Goal: Task Accomplishment & Management: Use online tool/utility

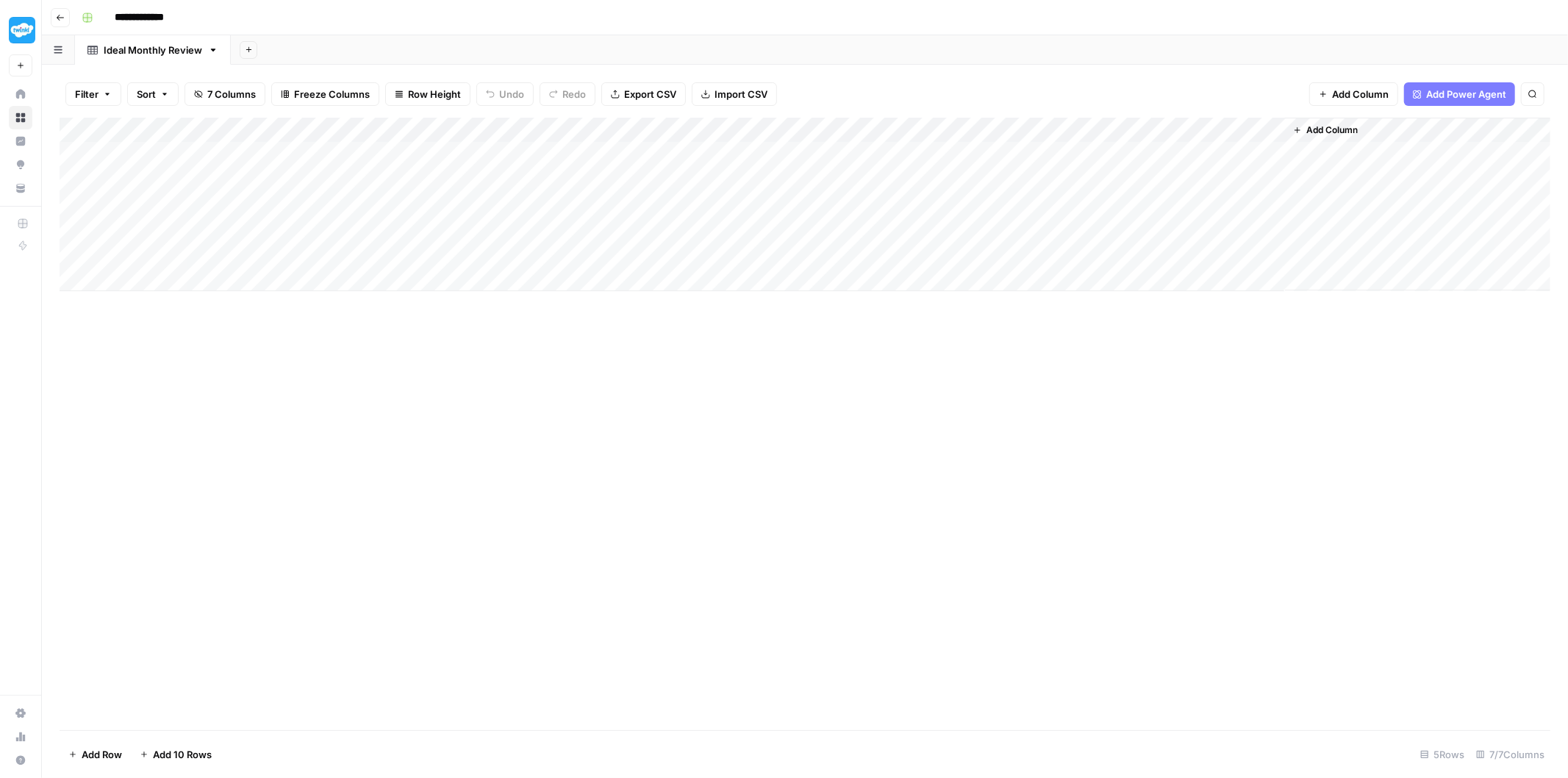
drag, startPoint x: 170, startPoint y: 151, endPoint x: 1166, endPoint y: 250, distance: 1000.9
click at [1166, 250] on div "Add Column" at bounding box center [805, 204] width 1491 height 173
click at [1145, 155] on div "Add Column" at bounding box center [805, 204] width 1491 height 173
click at [1316, 122] on button "Add Column" at bounding box center [1326, 130] width 76 height 19
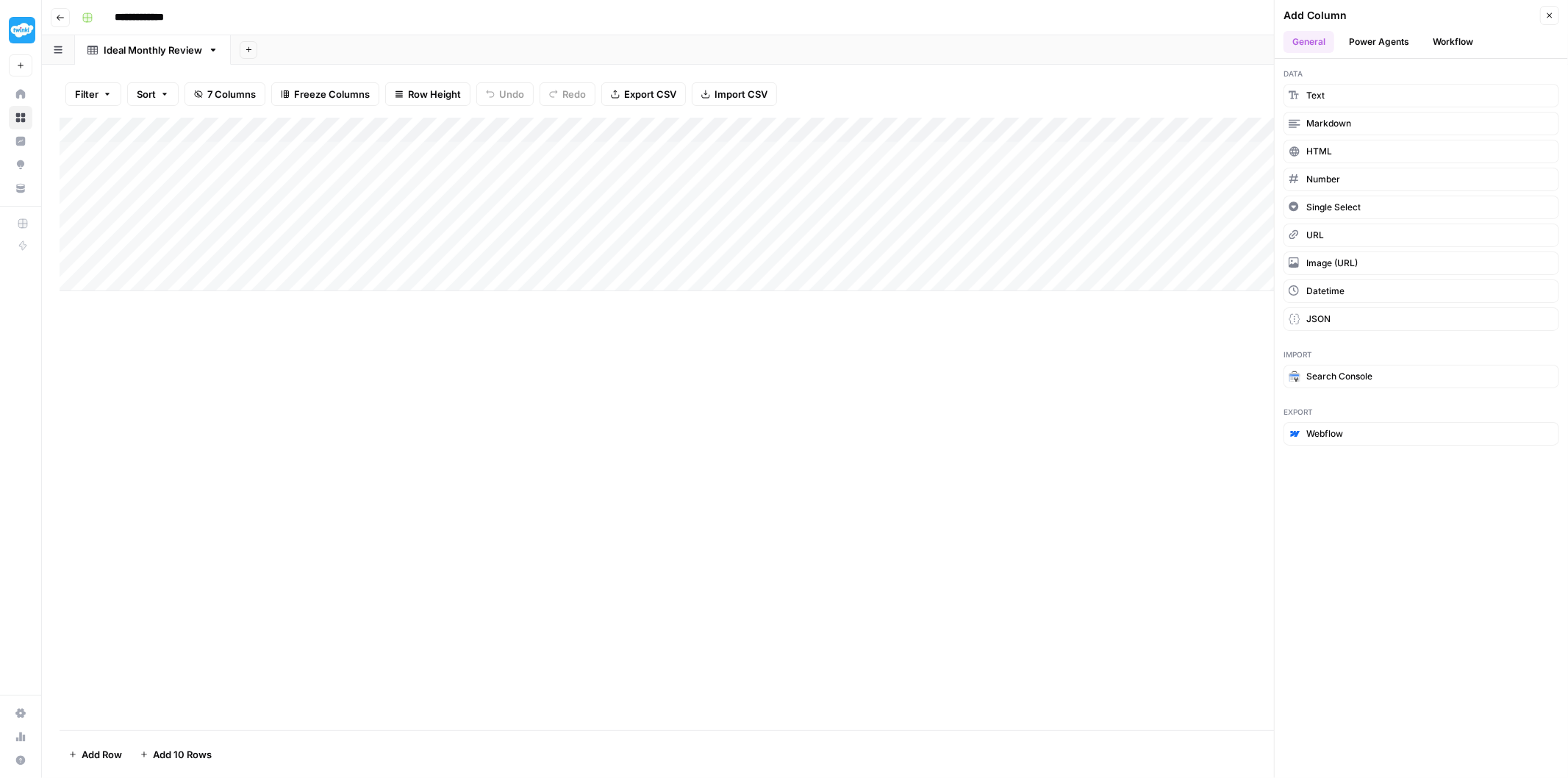
click at [1479, 37] on button "Workflow" at bounding box center [1453, 42] width 58 height 22
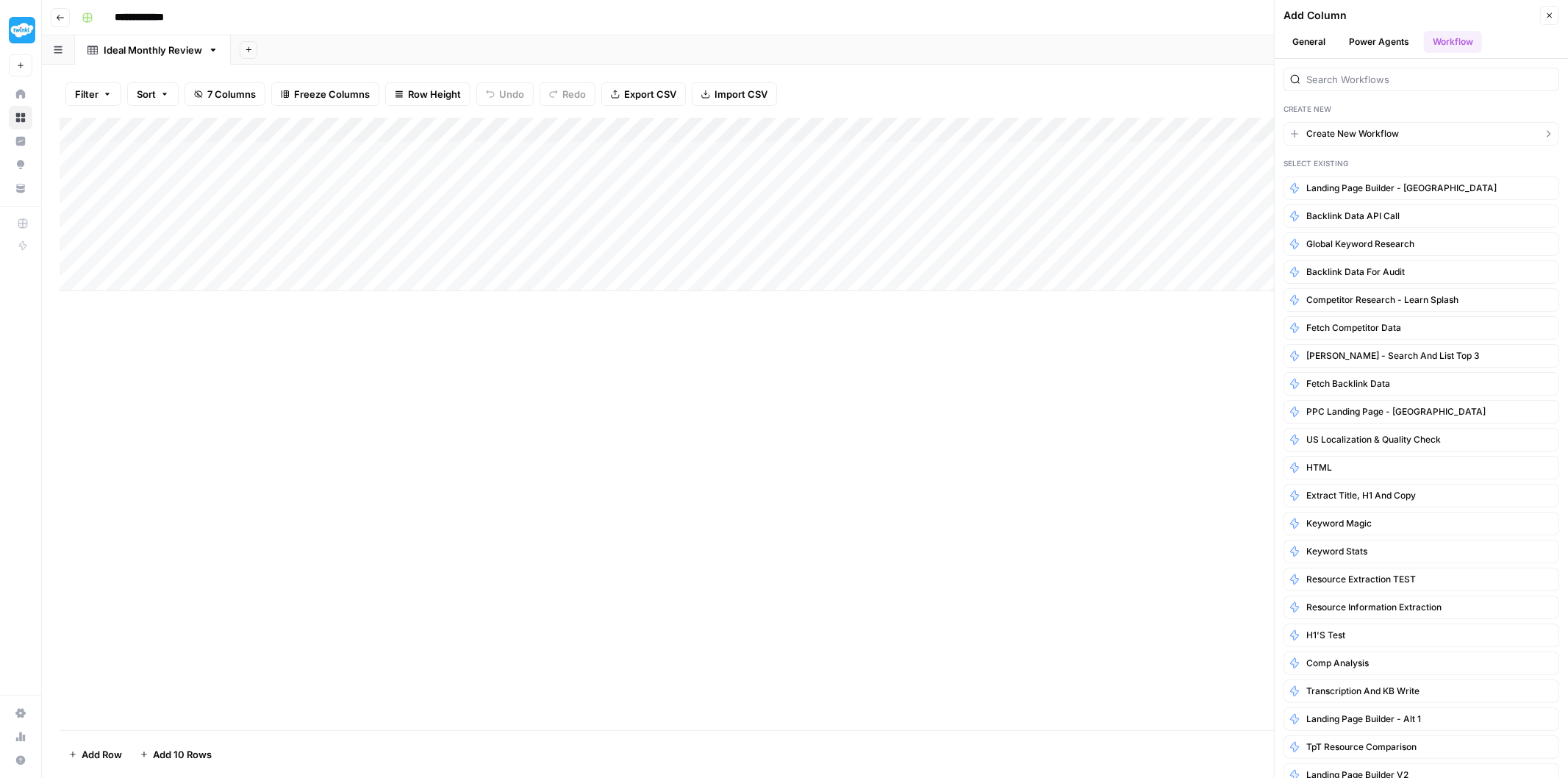
click at [1360, 128] on span "Create New Workflow" at bounding box center [1352, 134] width 92 height 13
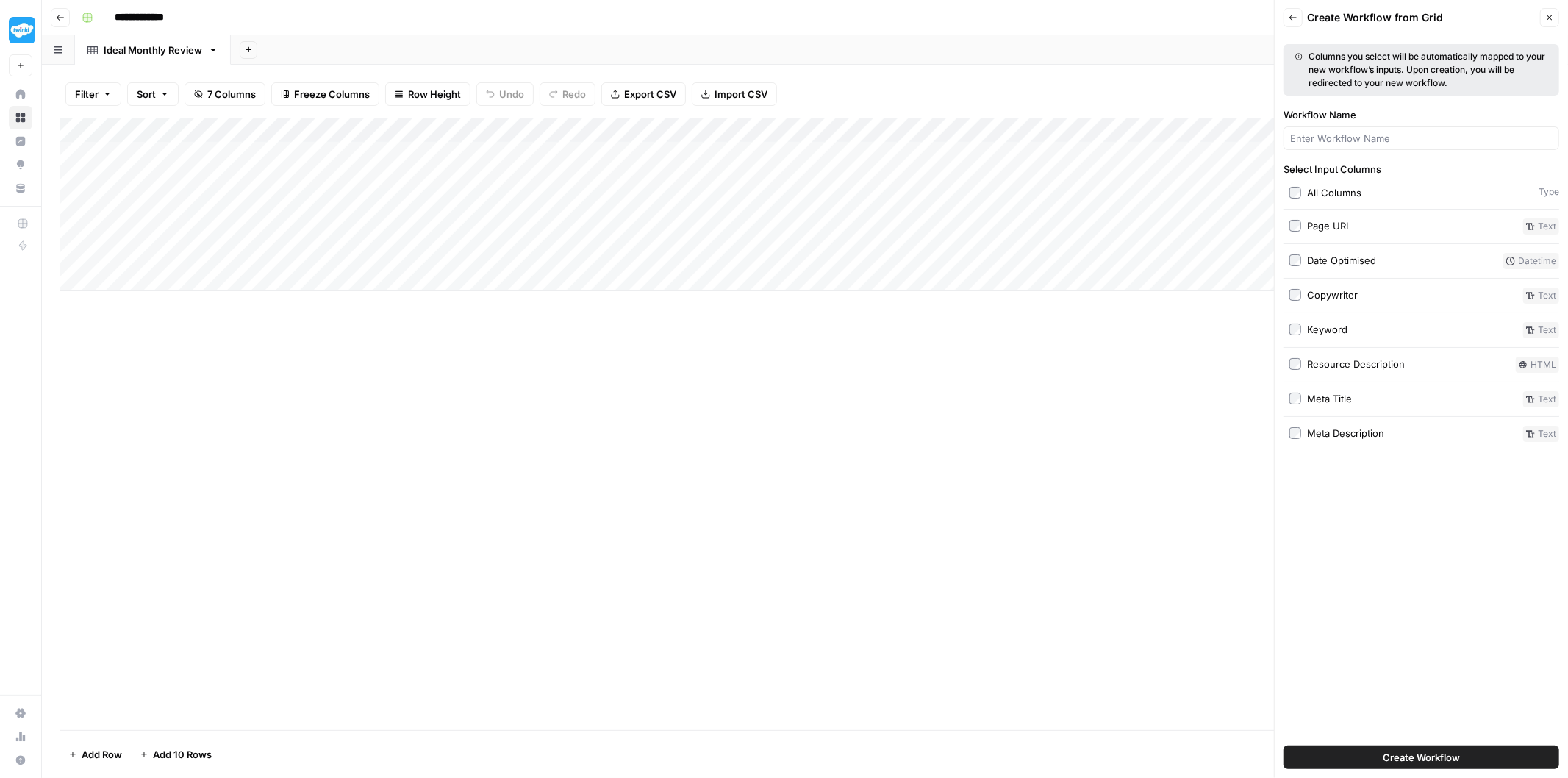
click at [1360, 129] on div at bounding box center [1421, 138] width 276 height 23
click at [1356, 138] on input "Workflow Name" at bounding box center [1421, 138] width 263 height 15
type input "SEO Standards Analysis"
click at [1383, 759] on span "Create Workflow" at bounding box center [1421, 757] width 77 height 15
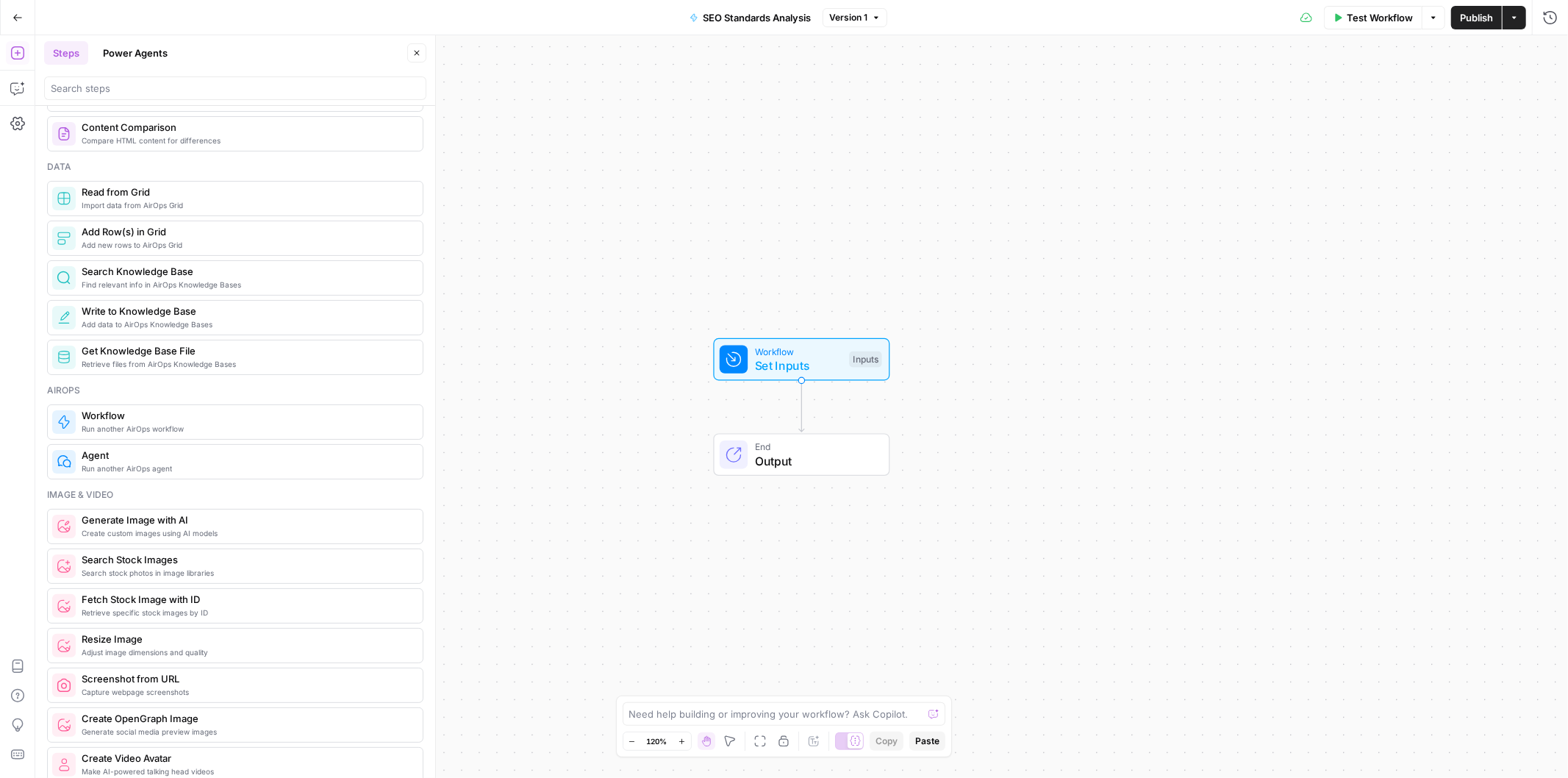
scroll to position [653, 0]
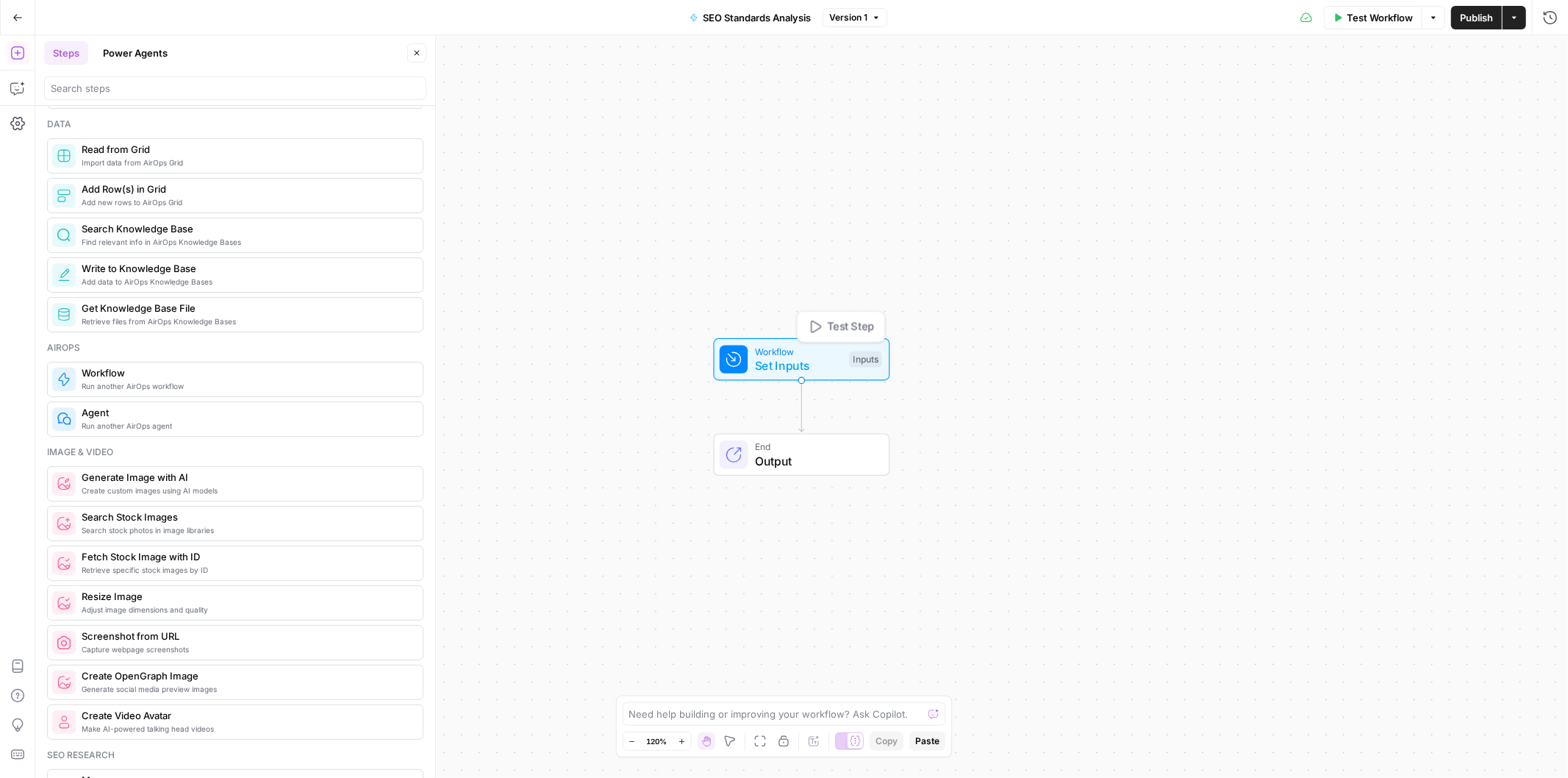
click at [807, 365] on span "Set Inputs" at bounding box center [799, 365] width 88 height 18
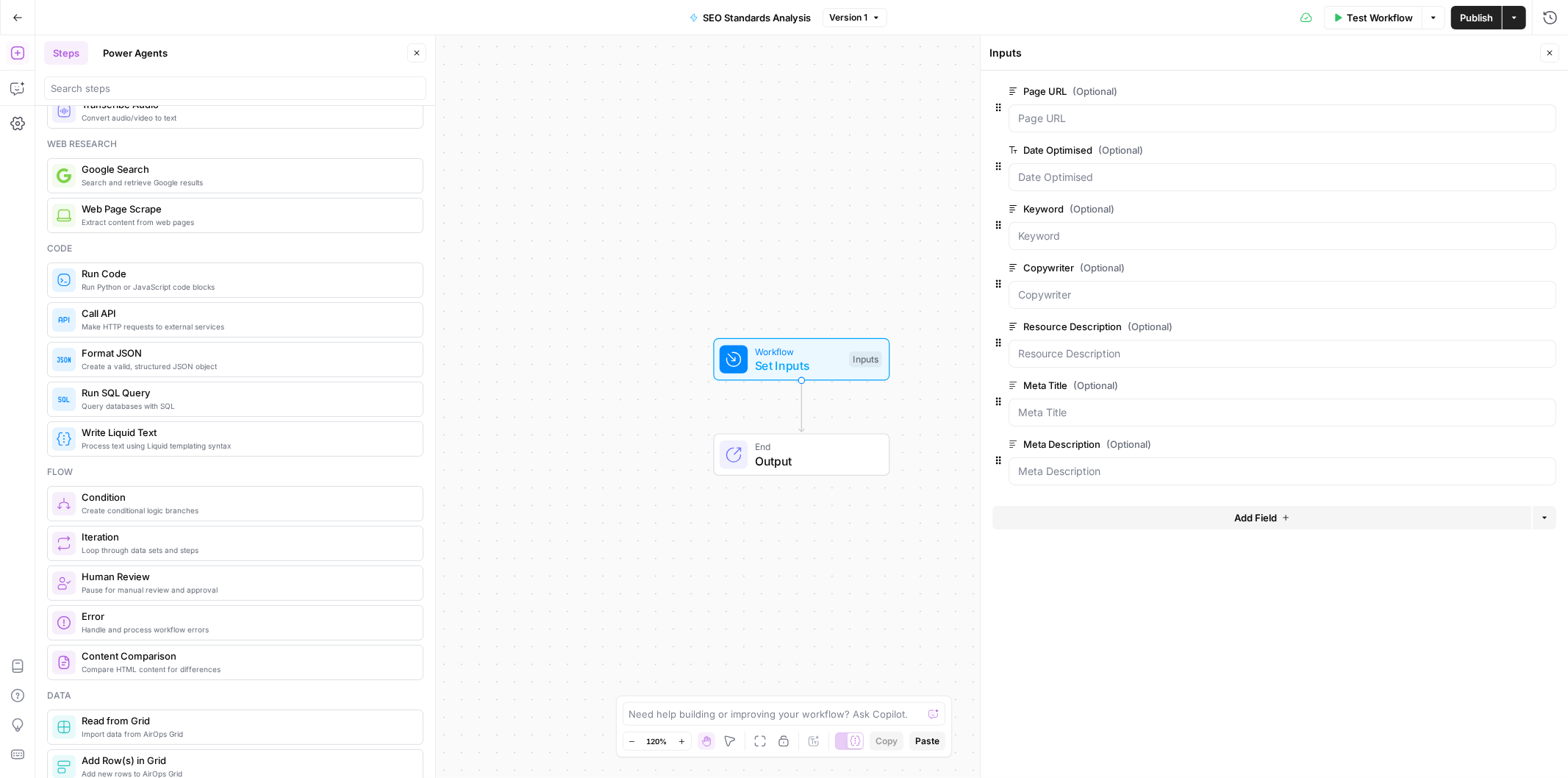
scroll to position [0, 0]
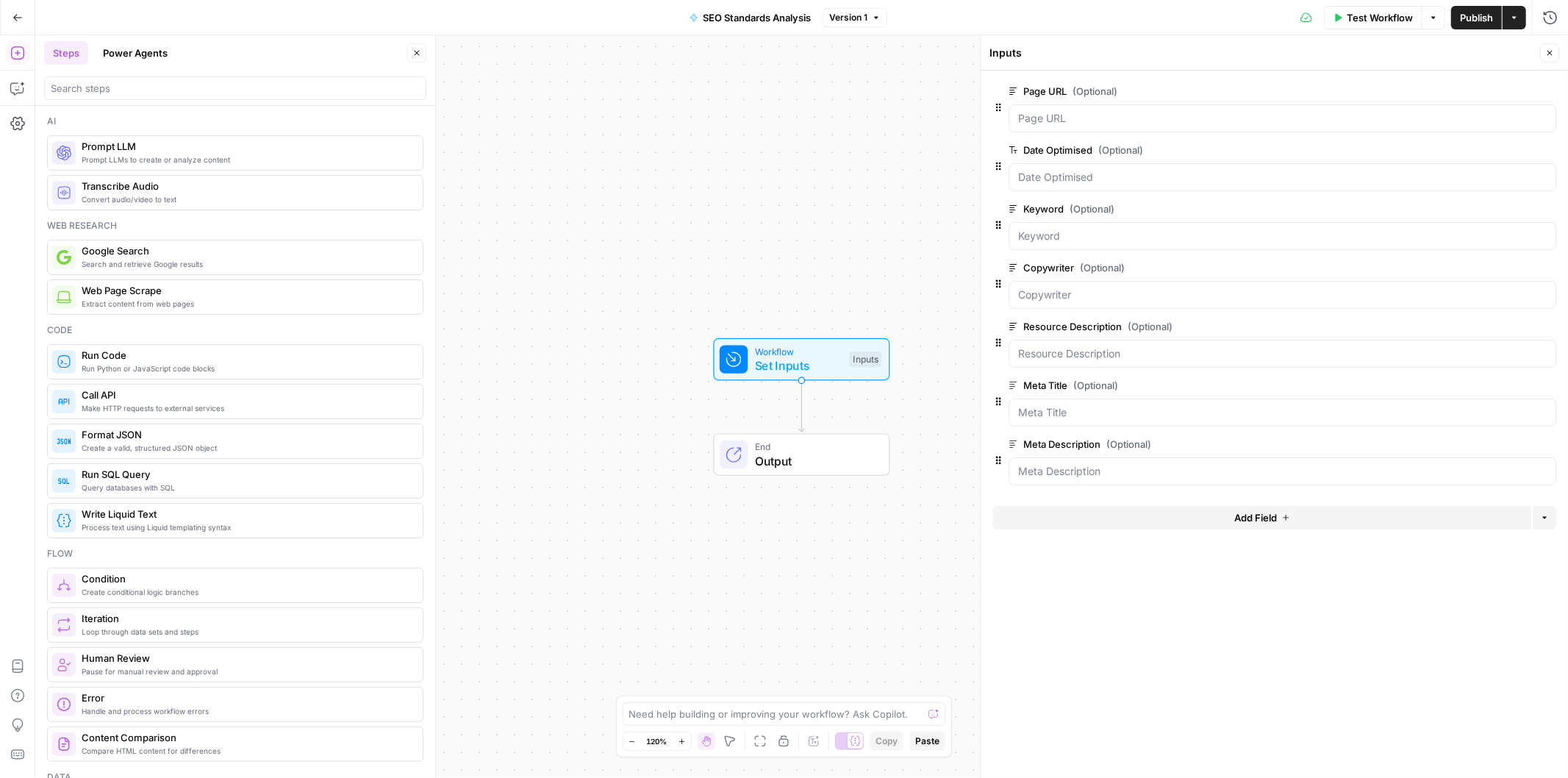
click at [757, 577] on div "Workflow Set Inputs Inputs End Output" at bounding box center [801, 406] width 1533 height 743
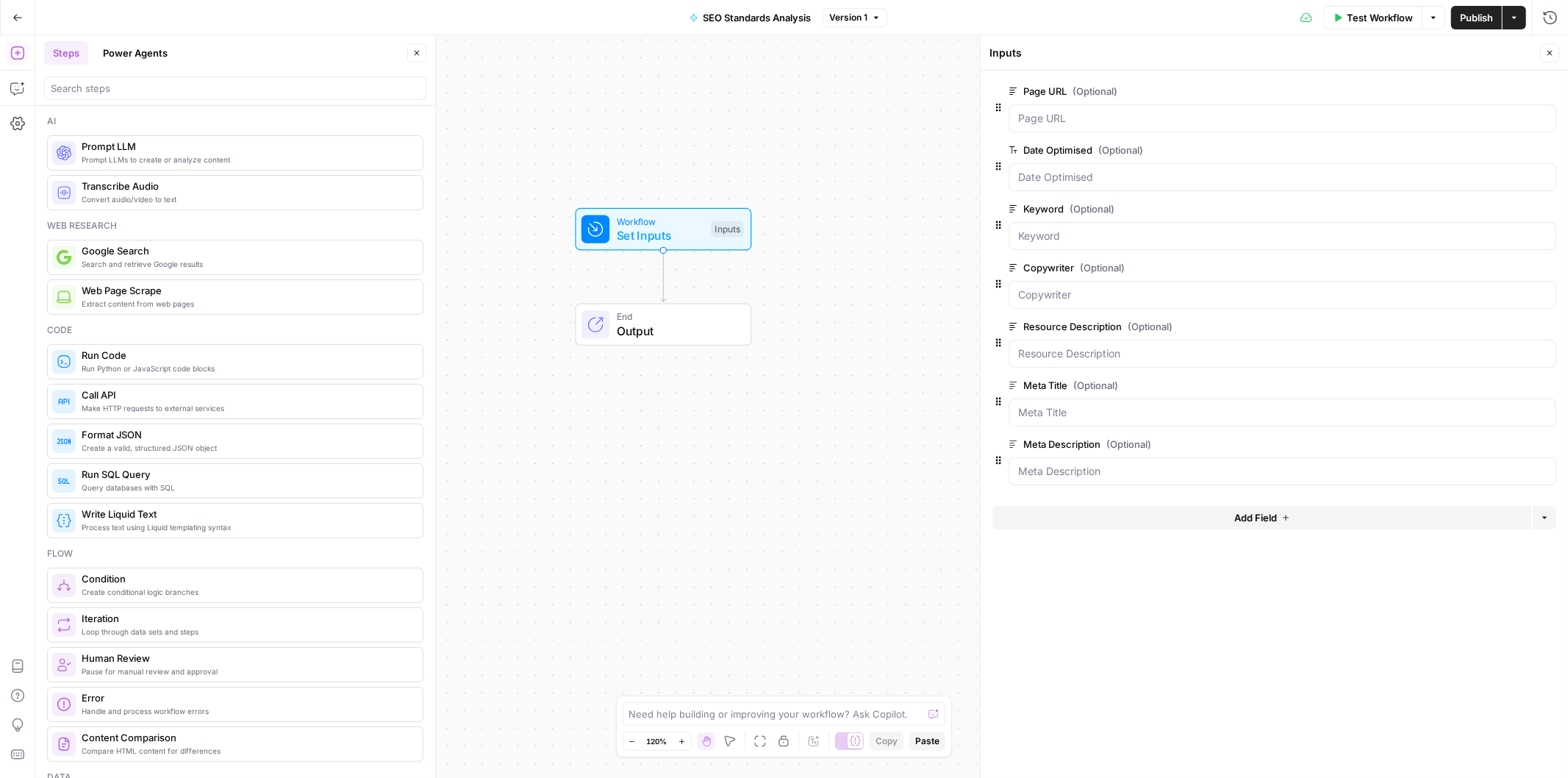
drag, startPoint x: 789, startPoint y: 586, endPoint x: 669, endPoint y: 449, distance: 182.1
click at [669, 449] on div "Workflow Set Inputs Inputs End Output" at bounding box center [801, 406] width 1533 height 743
click at [210, 258] on span "Search and retrieve Google results" at bounding box center [246, 263] width 329 height 12
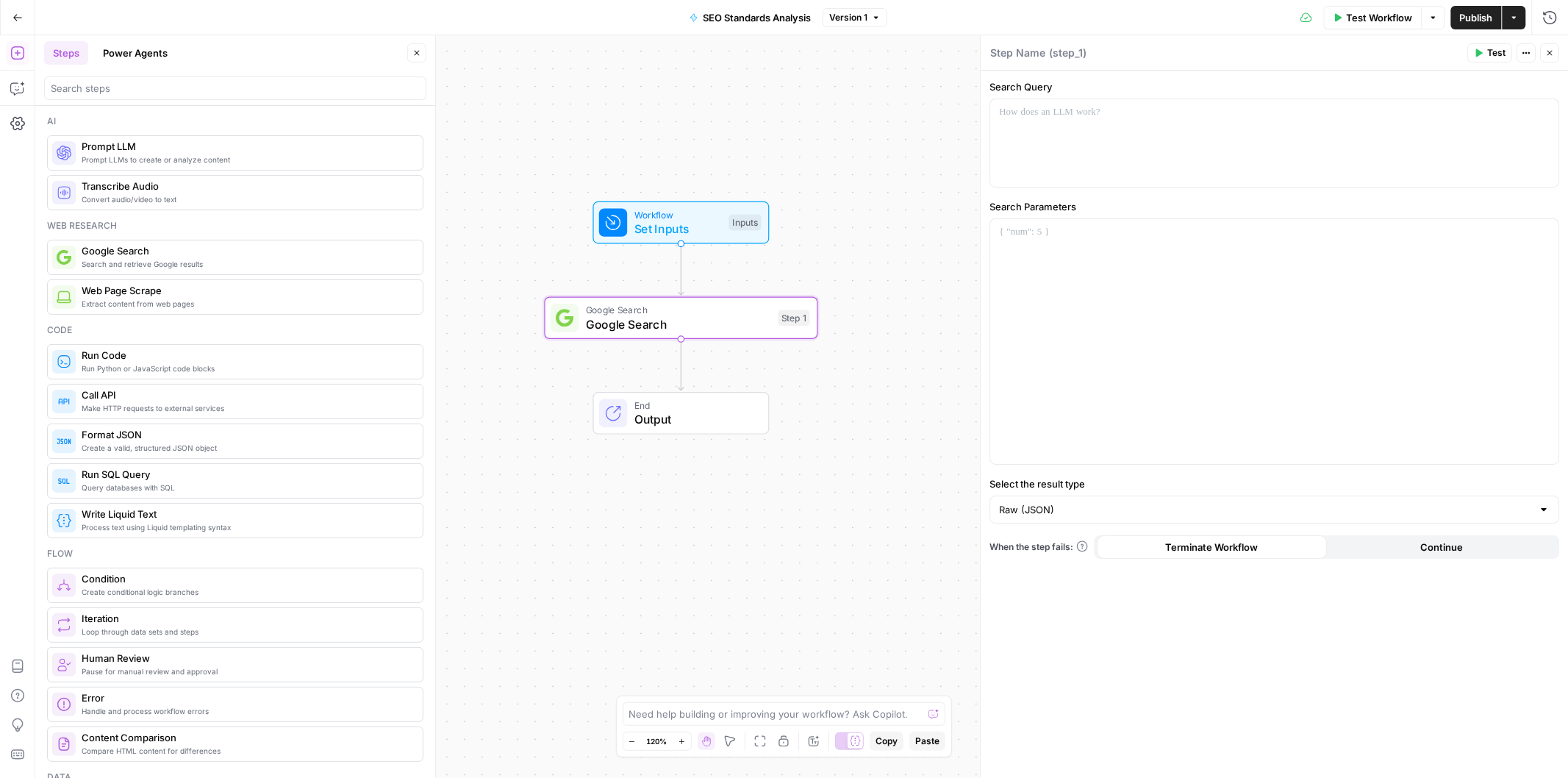
type textarea "Google Search"
click at [1067, 121] on div at bounding box center [1274, 143] width 568 height 88
click at [1187, 337] on div at bounding box center [1274, 341] width 568 height 245
click at [1350, 198] on div "Search Query Search Parameters “/” to reference Variables Menu Select the resul…" at bounding box center [1274, 424] width 587 height 708
click at [1256, 420] on div at bounding box center [1274, 341] width 568 height 245
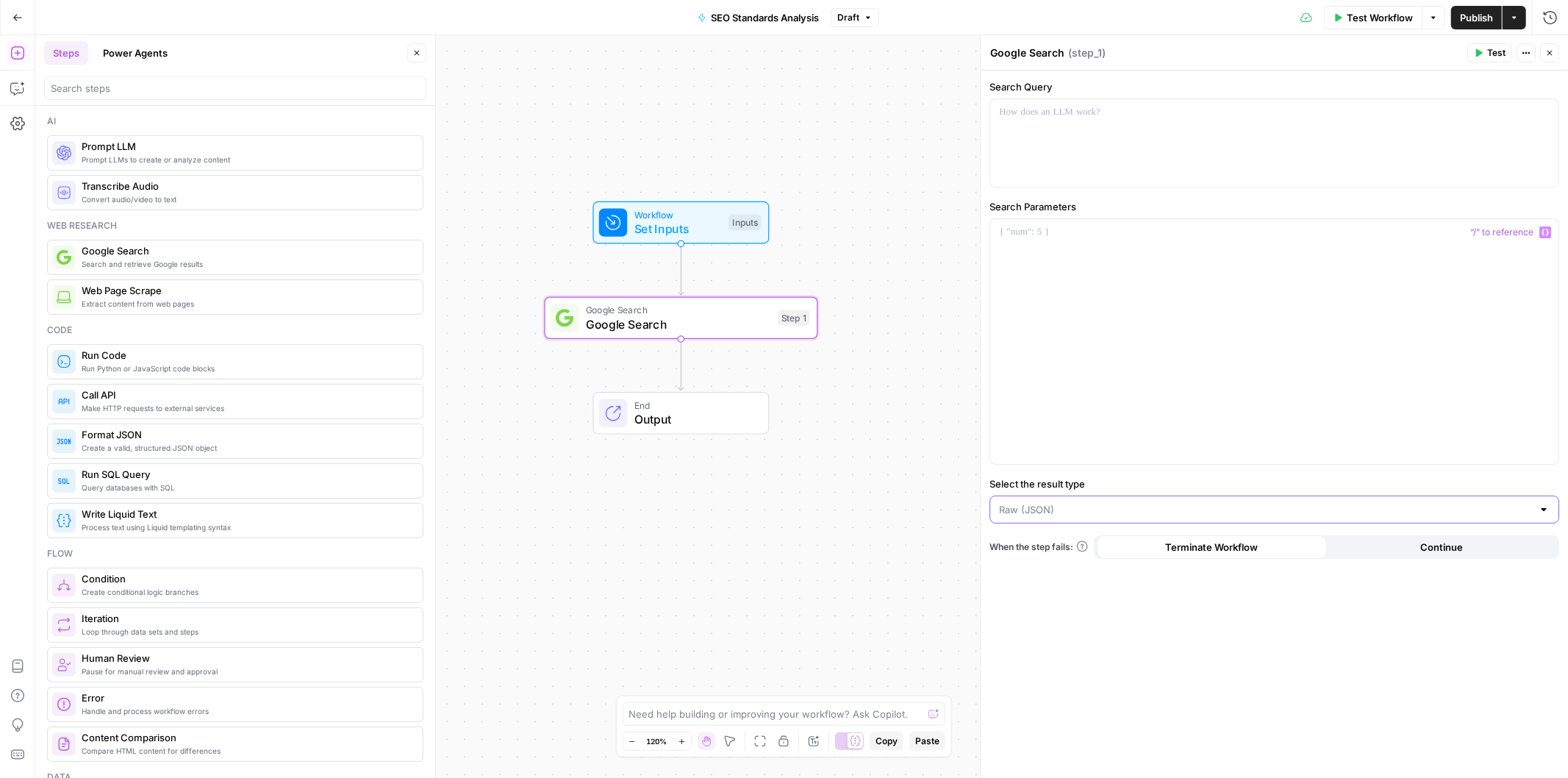
click at [1117, 504] on input "Select the result type" at bounding box center [1266, 509] width 533 height 15
click at [1355, 560] on span "Title, Snippet, Links (Markdown)" at bounding box center [1271, 567] width 538 height 15
type input "Title, Snippet, Links (Markdown)"
click at [1253, 512] on input "Select the result type" at bounding box center [1266, 509] width 533 height 15
click at [1216, 562] on span "Title, Snippet, Links (Markdown)" at bounding box center [1265, 567] width 525 height 15
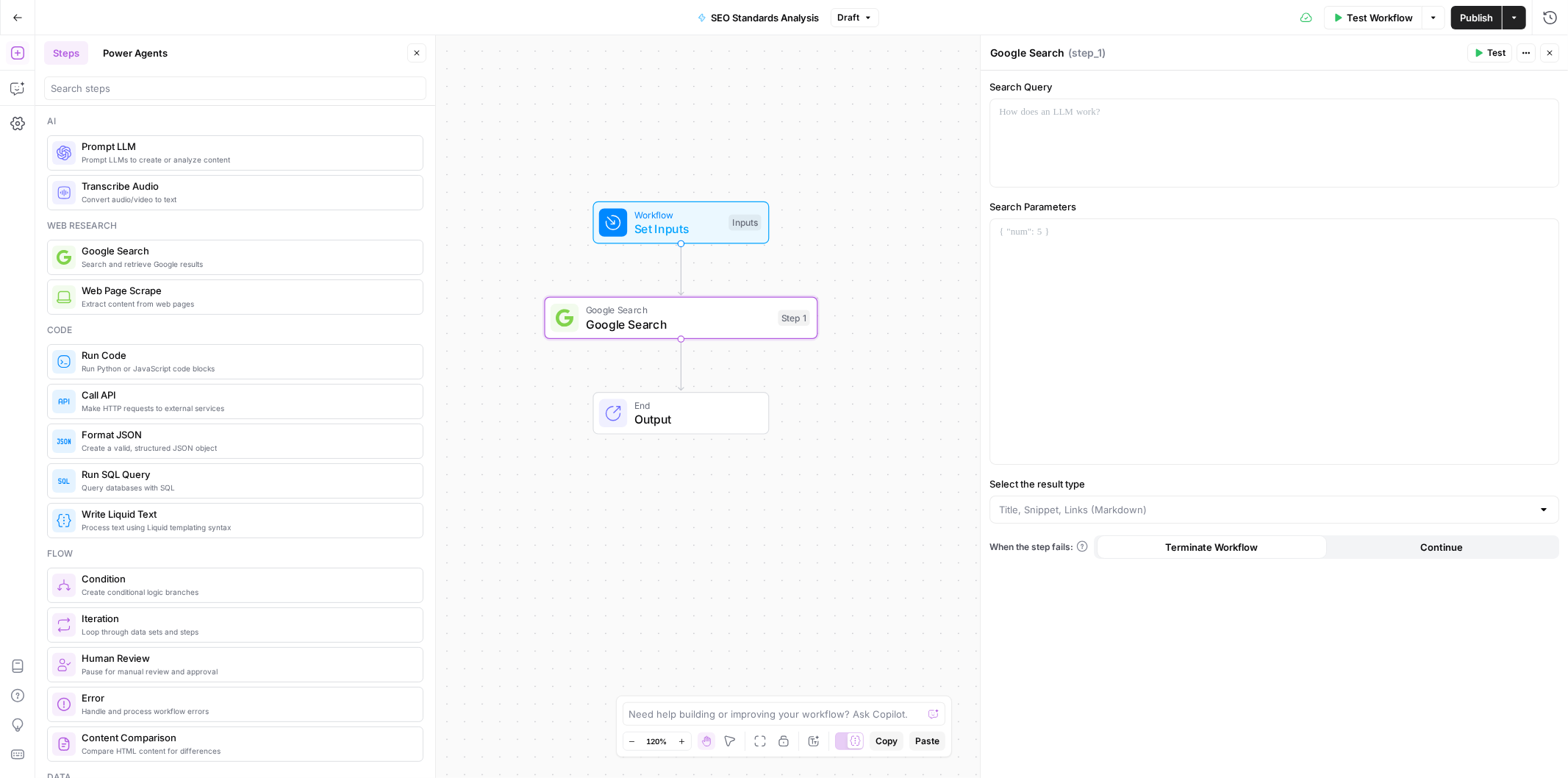
type input "Title, Snippet, Links (Markdown)"
click at [898, 421] on div "Workflow Set Inputs Inputs Google Search Google Search Step 1 End Output" at bounding box center [801, 406] width 1533 height 743
click at [838, 181] on div "Workflow Set Inputs Inputs Google Search Google Search Step 1 End Output" at bounding box center [801, 406] width 1533 height 743
click at [643, 316] on span "Google Search" at bounding box center [678, 324] width 185 height 18
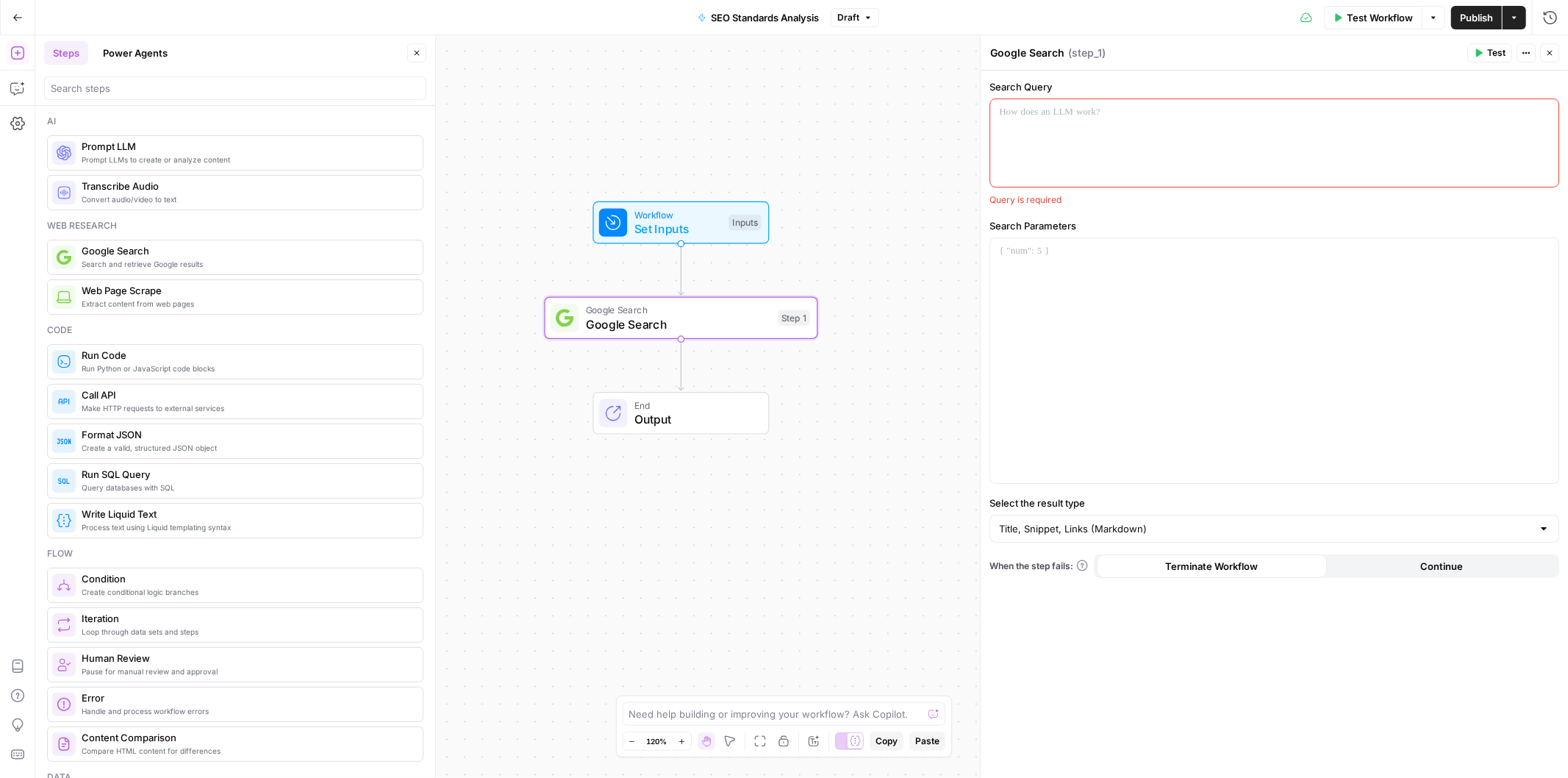
click at [1115, 148] on div at bounding box center [1274, 143] width 568 height 88
click at [1542, 114] on icon "button" at bounding box center [1545, 112] width 7 height 7
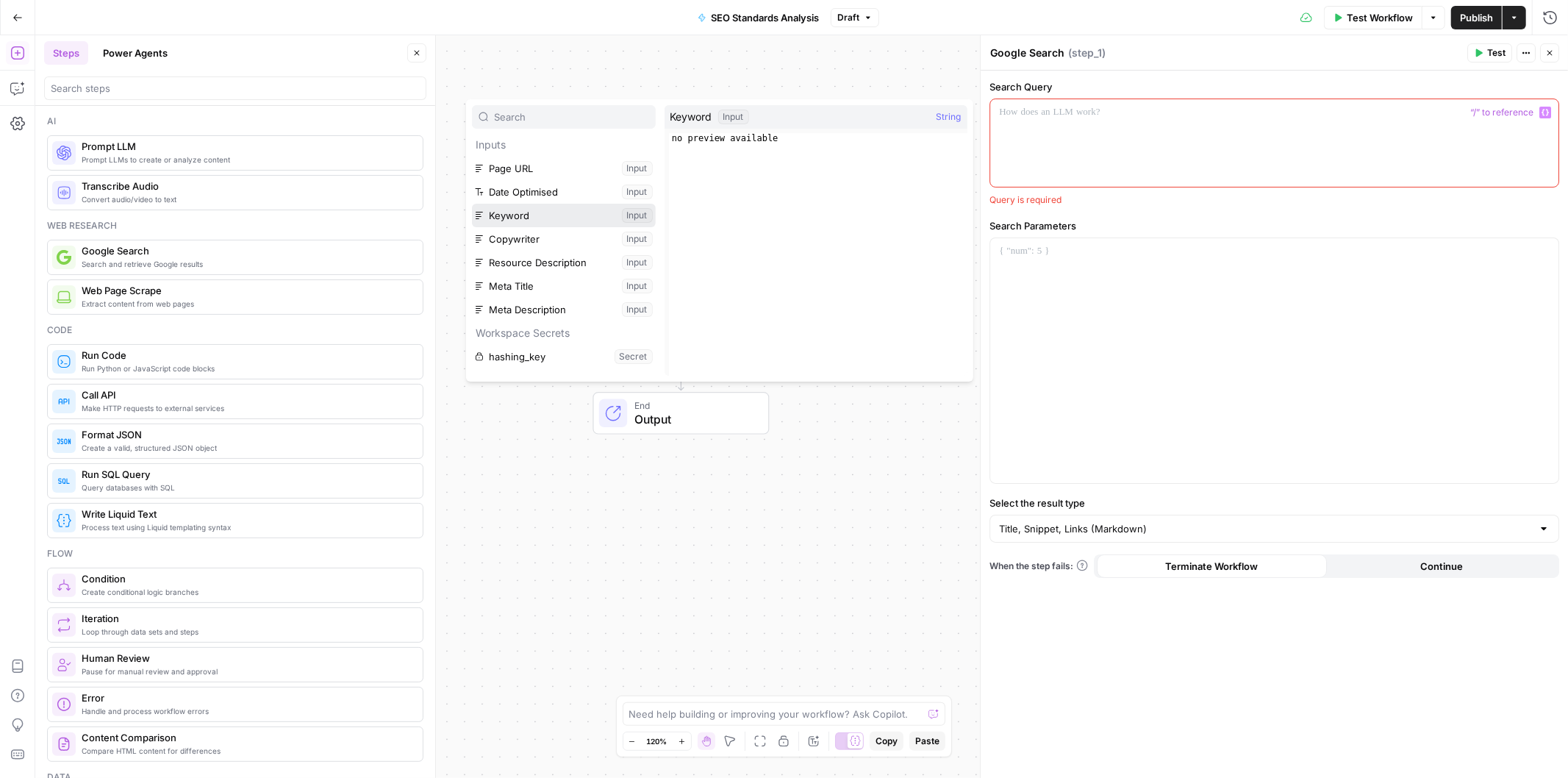
click at [553, 211] on button "Select variable Keyword" at bounding box center [563, 215] width 184 height 23
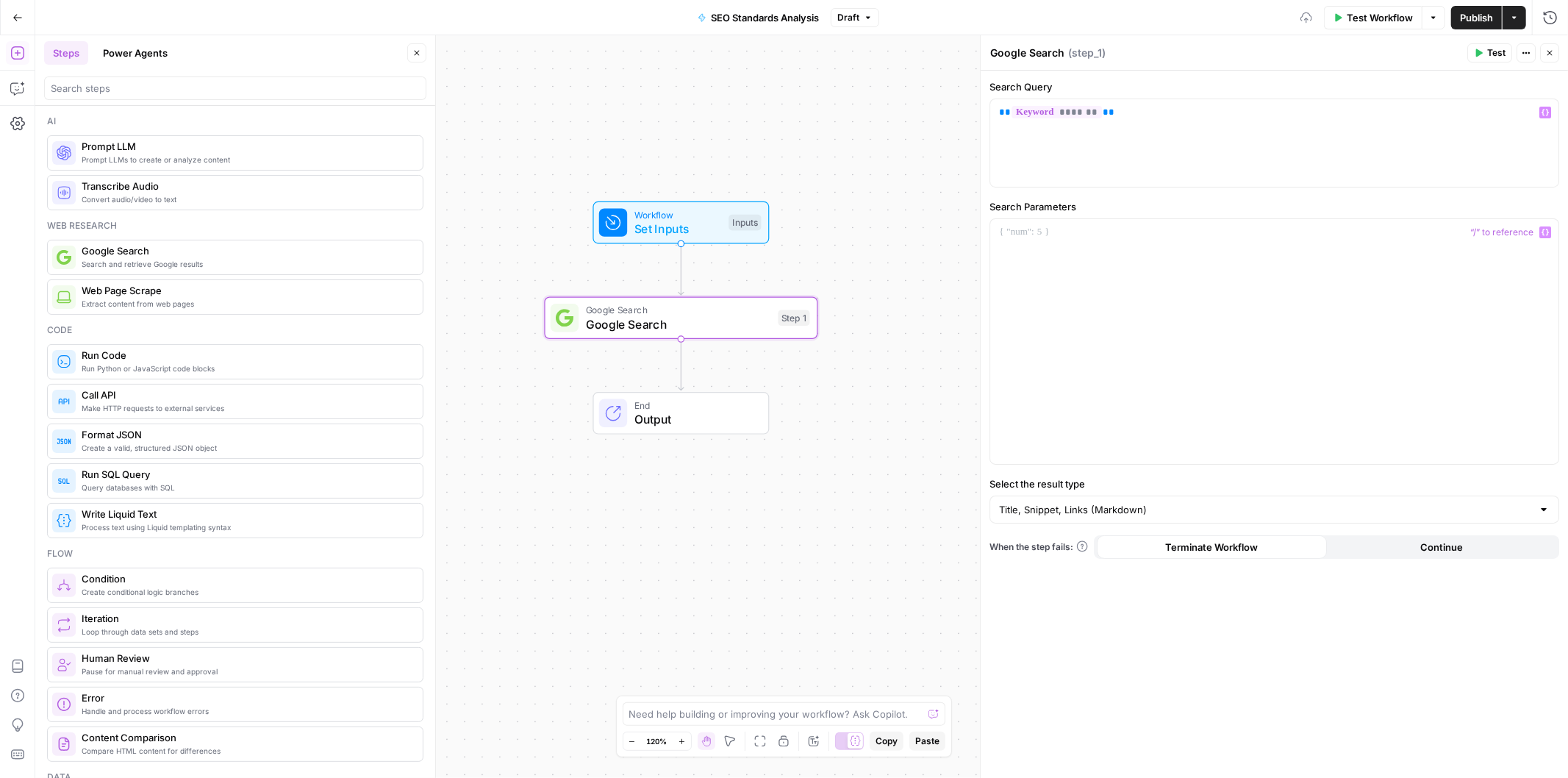
click at [796, 502] on div "Workflow Set Inputs Inputs Google Search Google Search Step 1 End Output" at bounding box center [801, 406] width 1533 height 743
click at [1054, 48] on textarea "Google Search" at bounding box center [1027, 53] width 75 height 15
type textarea "Search for Keyword"
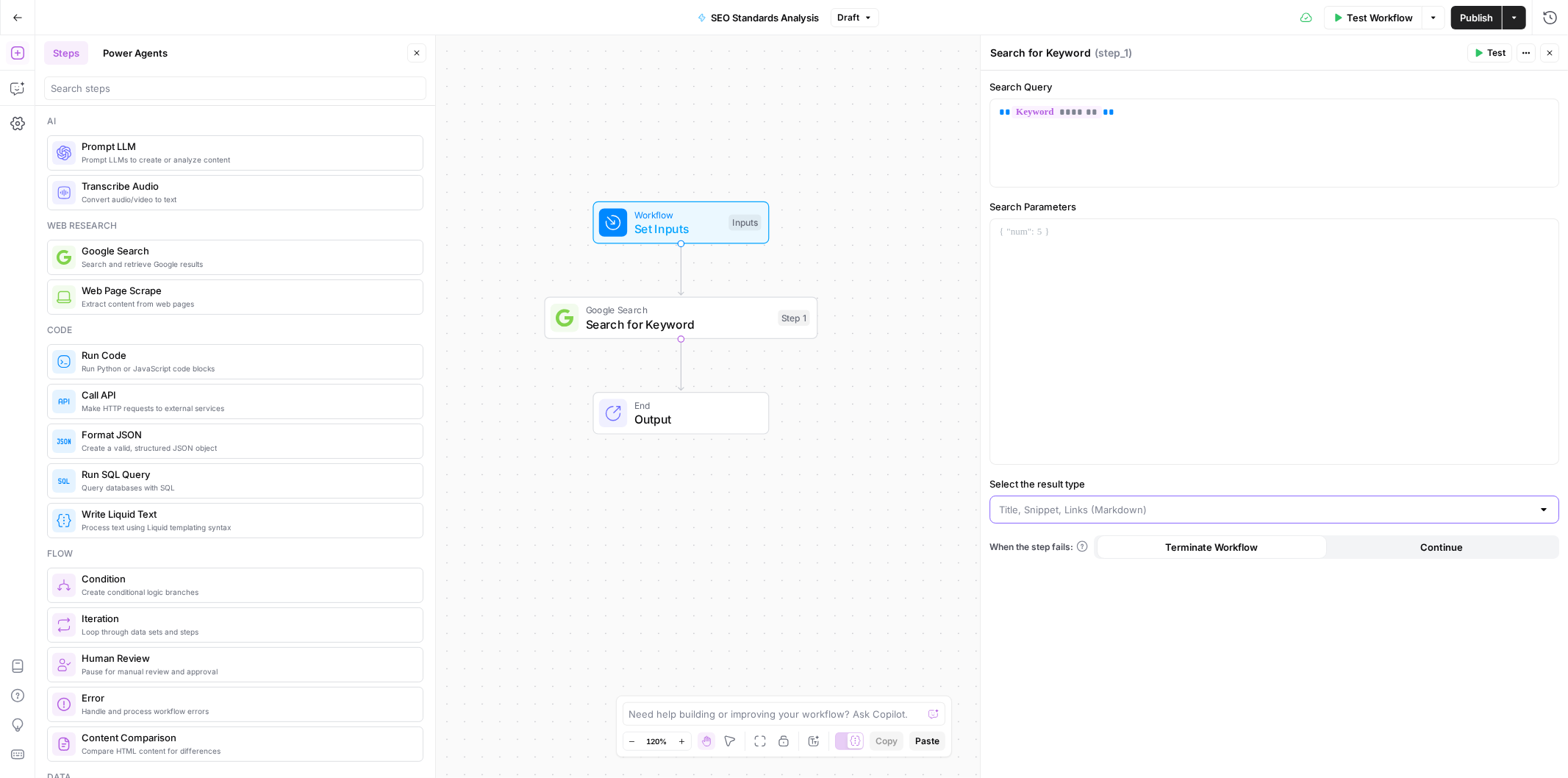
click at [1123, 508] on input "Select the result type" at bounding box center [1266, 509] width 533 height 15
type input "Title, Snippet, Links (Markdown)"
click at [851, 498] on div "Workflow Set Inputs Inputs Google Search Search for Keyword Step 1 End Output" at bounding box center [801, 406] width 1533 height 743
click at [1257, 501] on div "Title, Snippet, Links (Markdown)" at bounding box center [1274, 510] width 570 height 28
type input "Title, Snippet, Links (Markdown)"
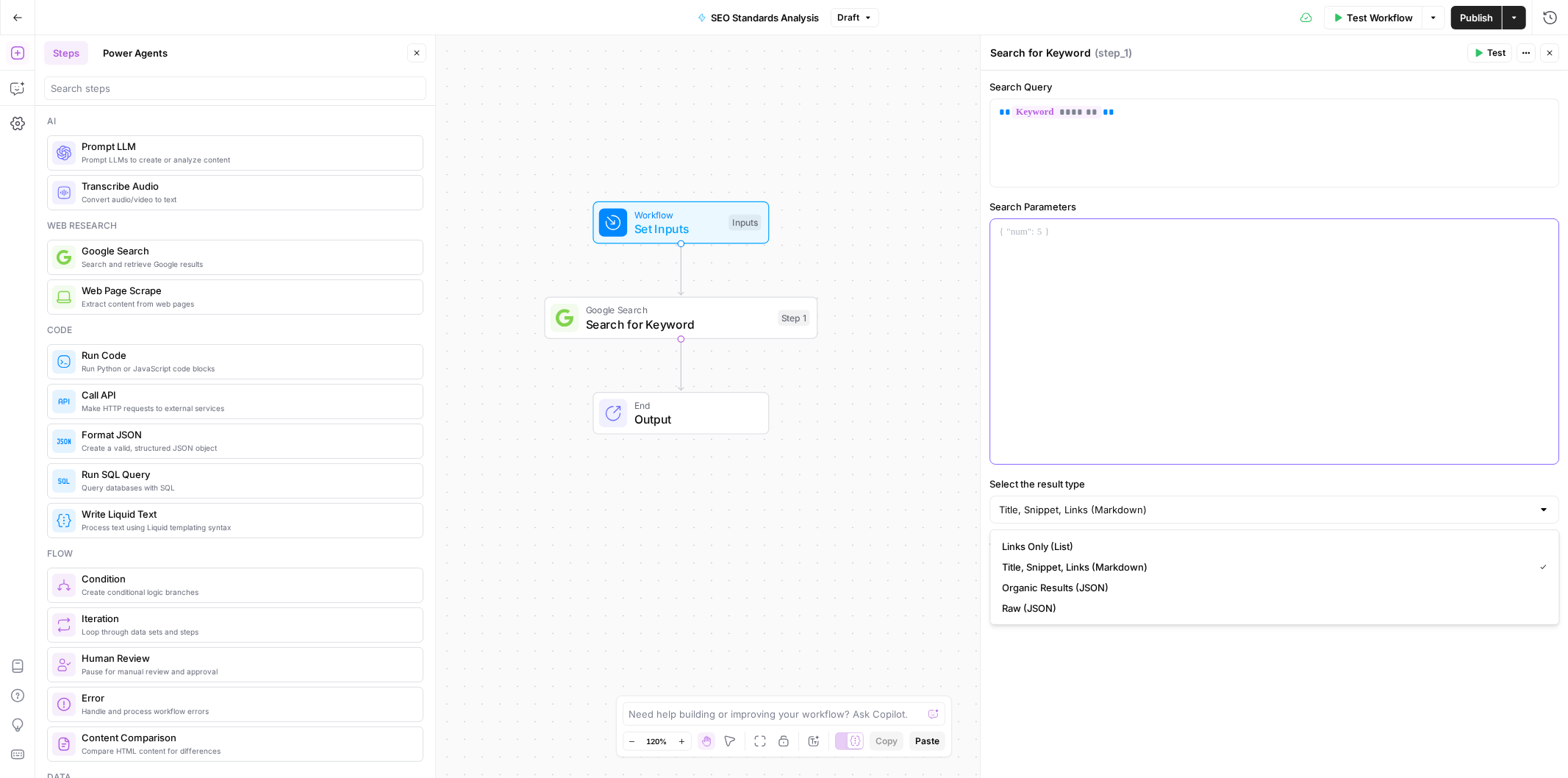
click at [1097, 276] on div at bounding box center [1274, 341] width 568 height 245
click at [1546, 236] on icon "button" at bounding box center [1545, 232] width 7 height 7
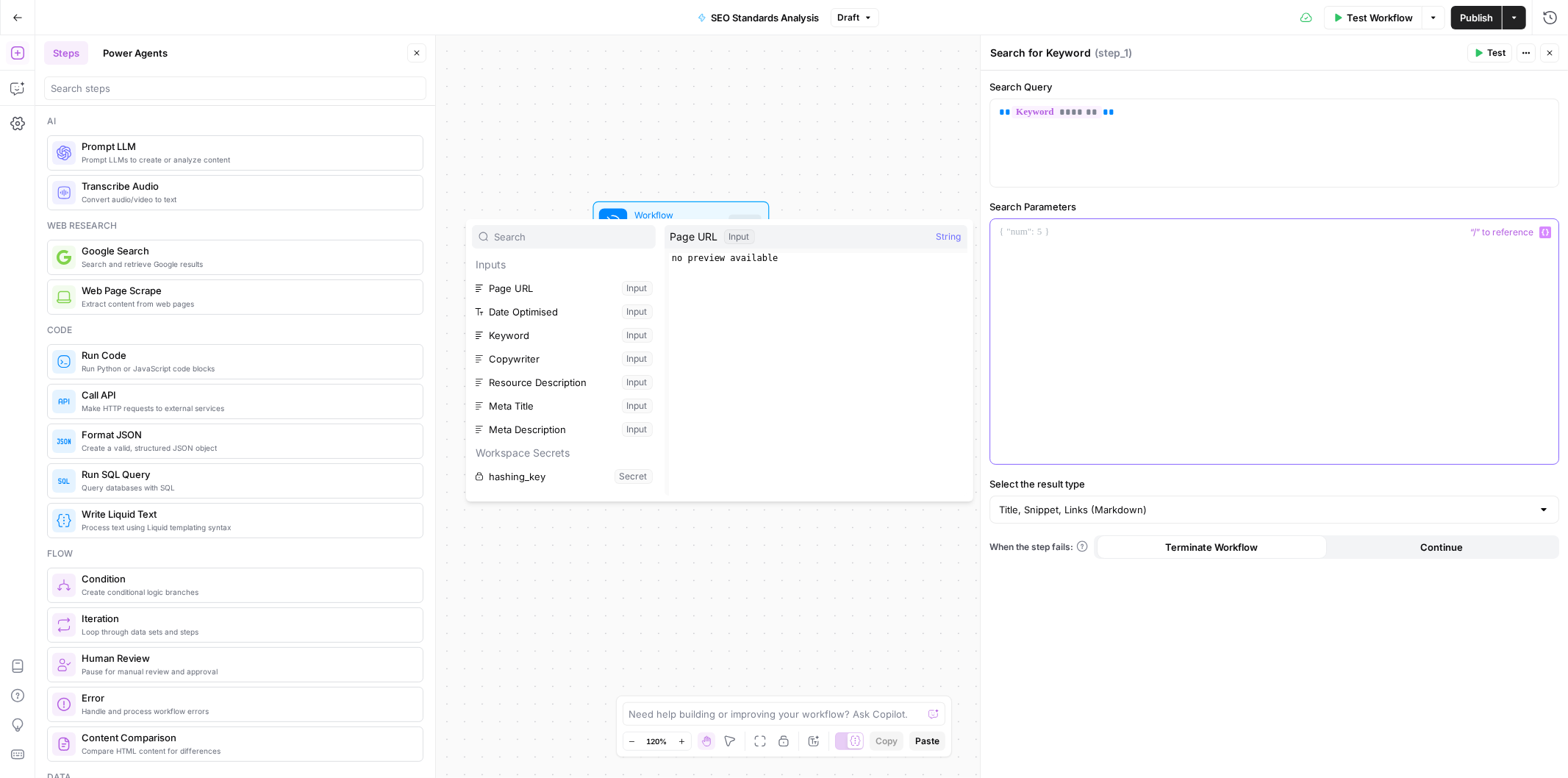
click at [1145, 304] on div at bounding box center [1274, 341] width 568 height 245
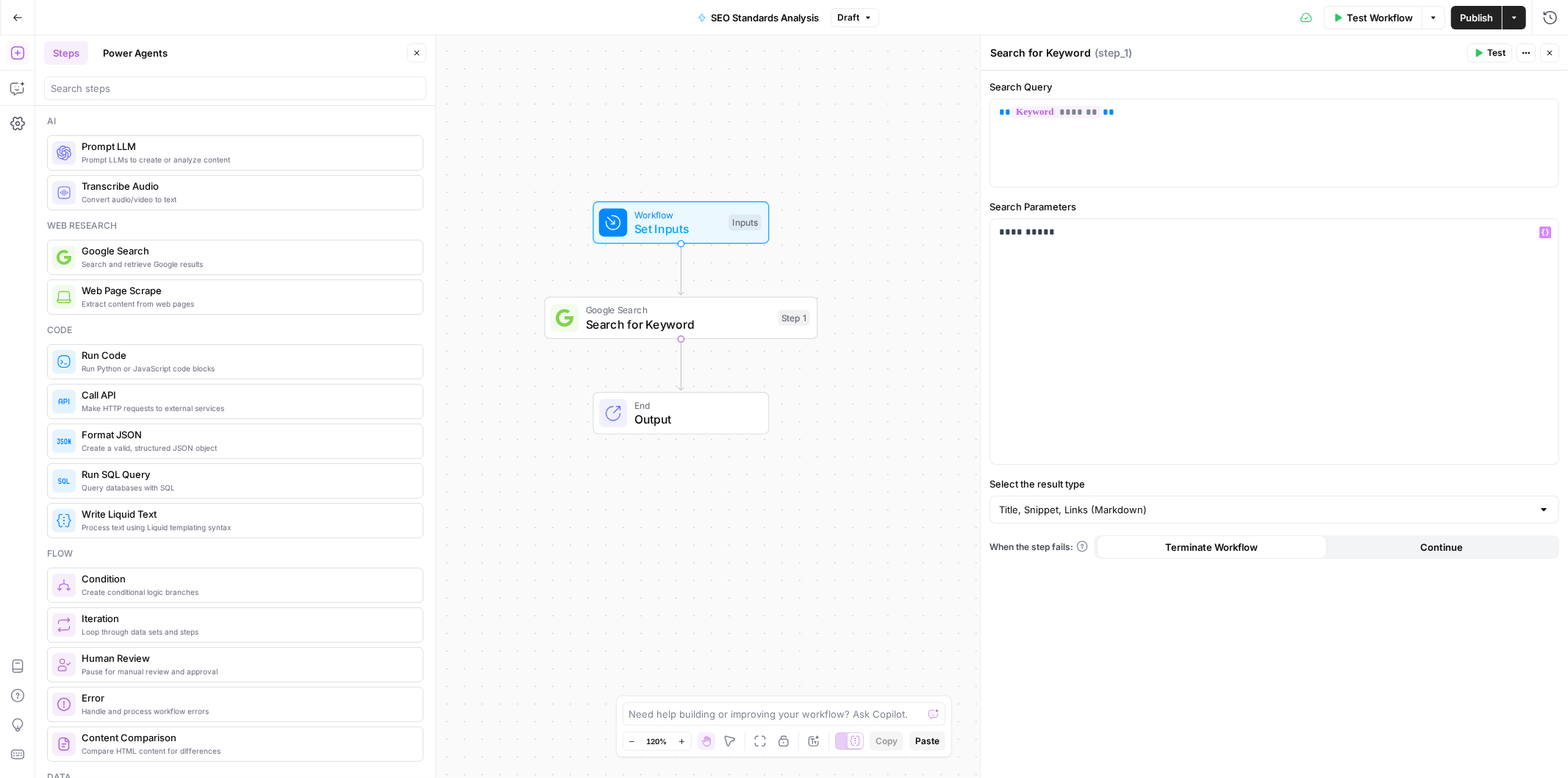
click at [1128, 204] on label "Search Parameters" at bounding box center [1274, 206] width 570 height 15
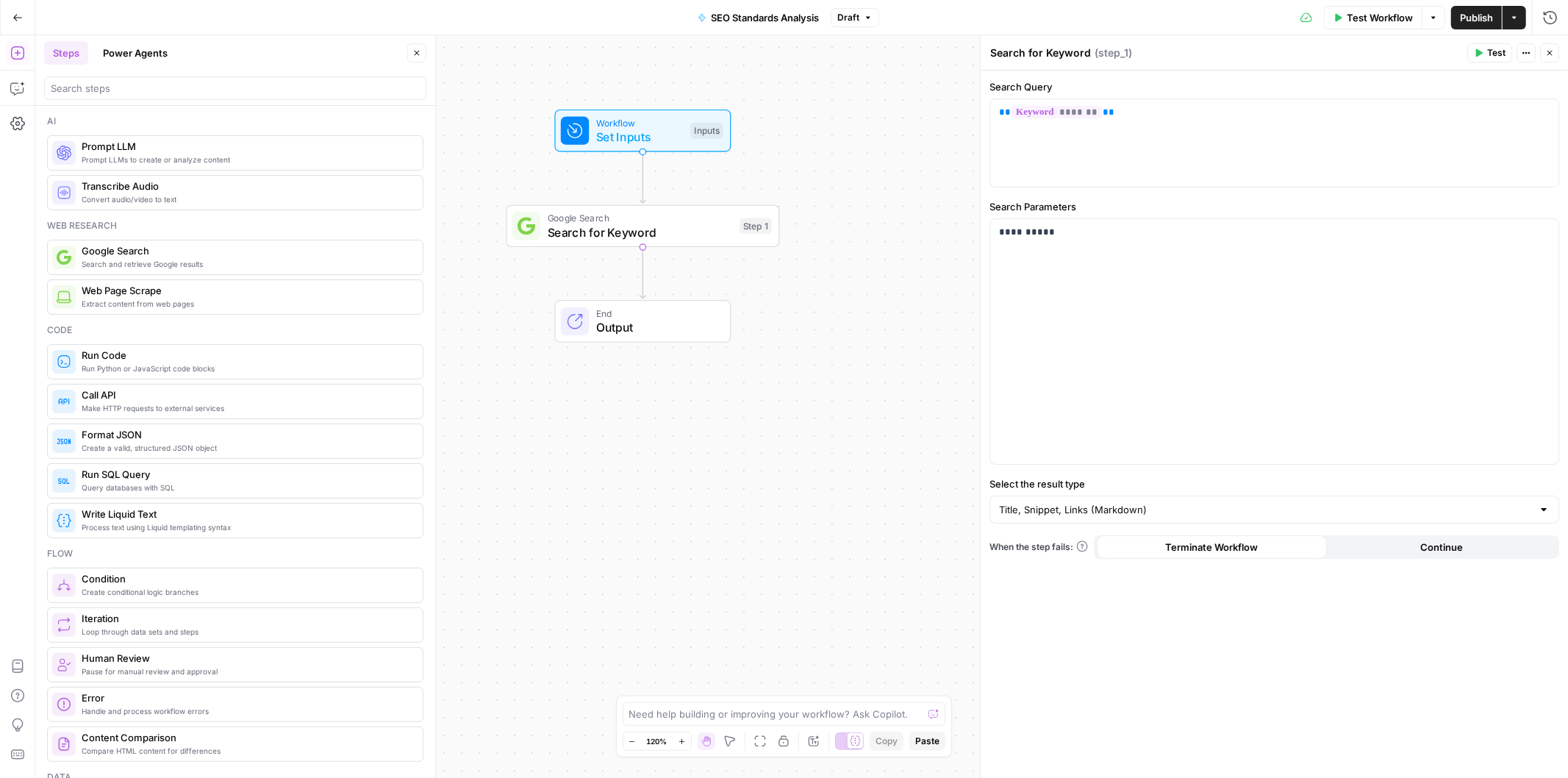
drag, startPoint x: 857, startPoint y: 481, endPoint x: 831, endPoint y: 459, distance: 34.1
click at [831, 459] on div "Workflow Set Inputs Inputs Google Search Search for Keyword Step 1 End Output" at bounding box center [801, 406] width 1533 height 743
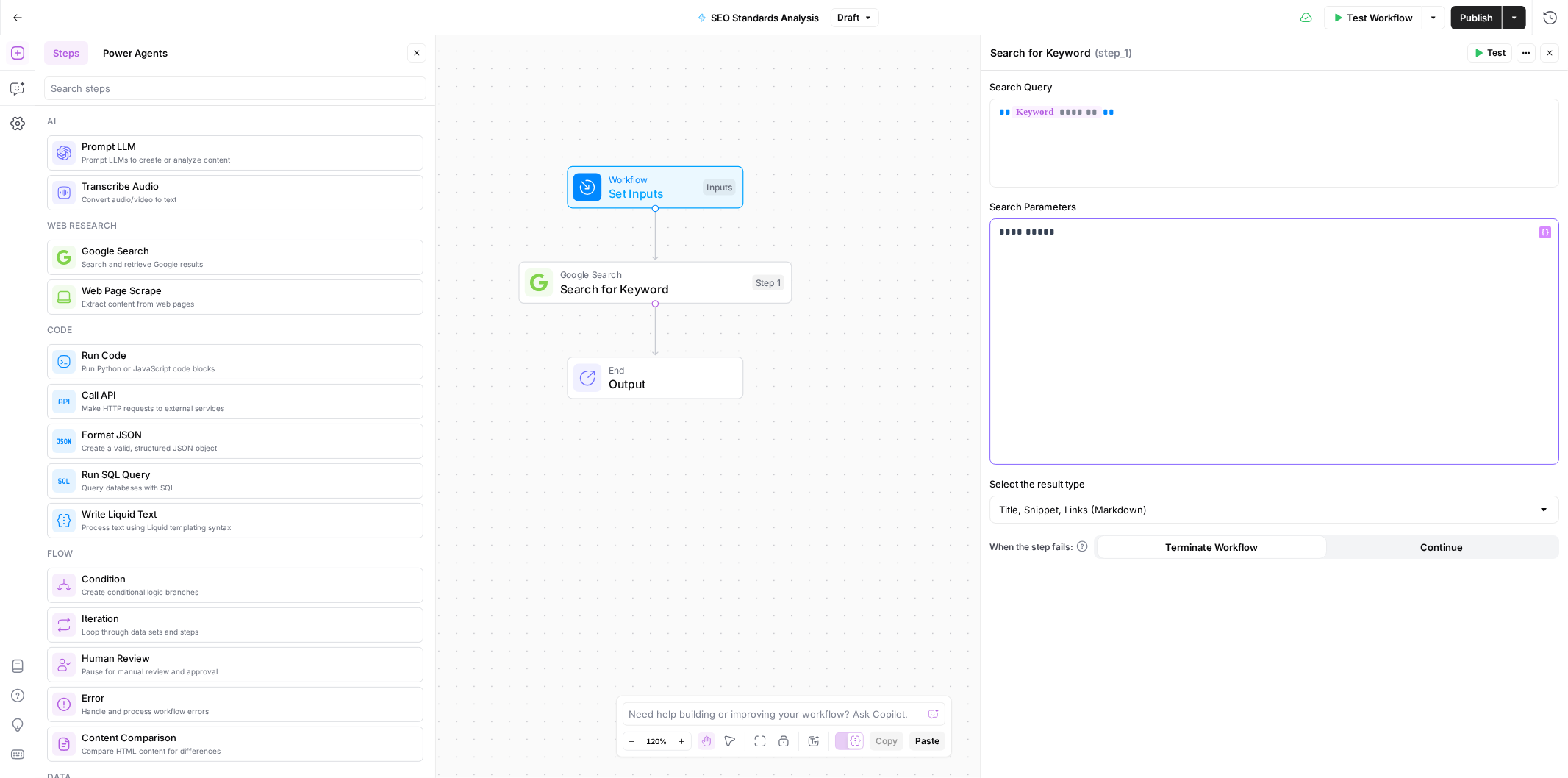
drag, startPoint x: 1040, startPoint y: 232, endPoint x: 1031, endPoint y: 231, distance: 9.1
click at [1031, 232] on p "**********" at bounding box center [1274, 232] width 551 height 15
click at [1242, 199] on label "Search Parameters" at bounding box center [1274, 206] width 570 height 15
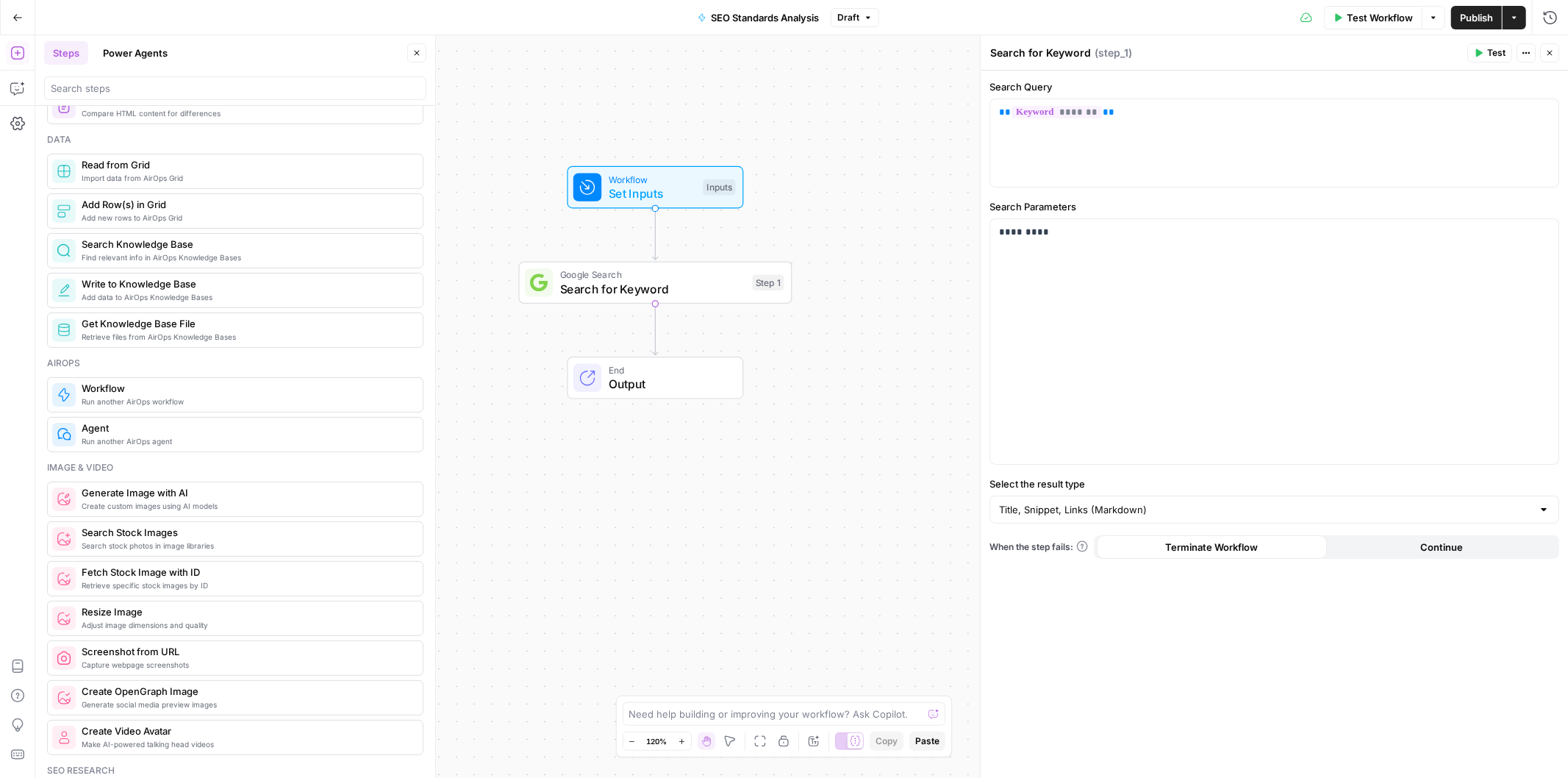
scroll to position [898, 0]
